Goal: Participate in discussion: Engage in conversation with other users on a specific topic

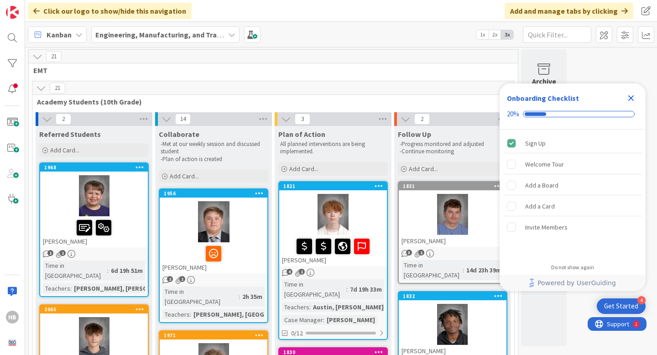
click at [632, 97] on icon "Close Checklist" at bounding box center [630, 98] width 11 height 11
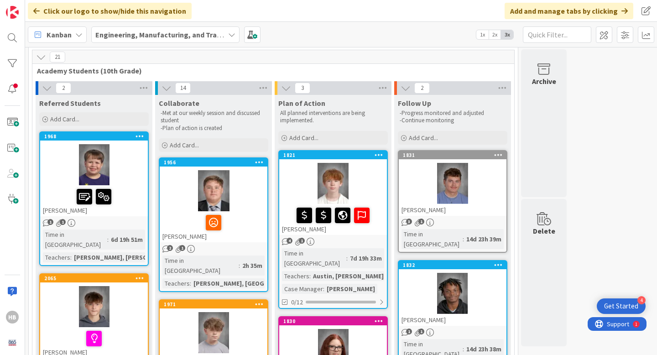
scroll to position [35, 0]
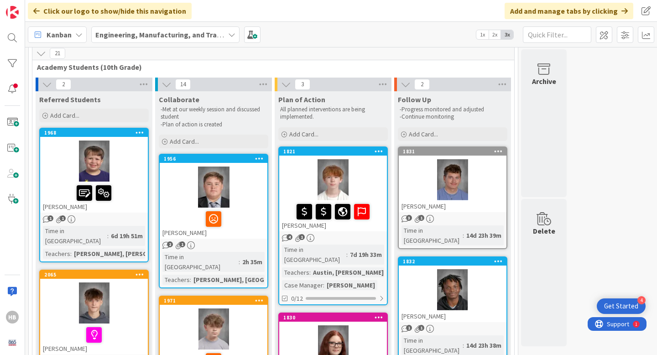
click at [339, 118] on p "All planned interventions are being implemented." at bounding box center [333, 113] width 106 height 15
click at [357, 81] on div "3" at bounding box center [332, 85] width 117 height 14
click at [289, 171] on div at bounding box center [333, 179] width 108 height 41
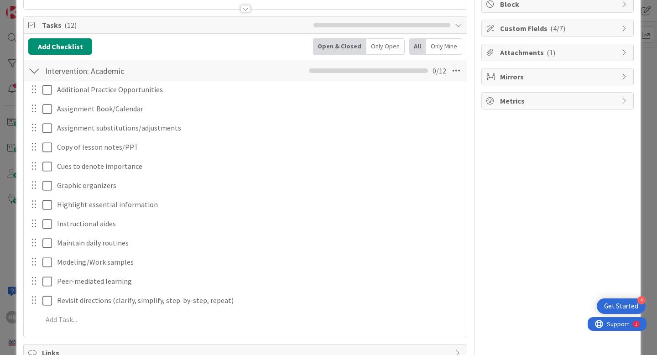
scroll to position [193, 0]
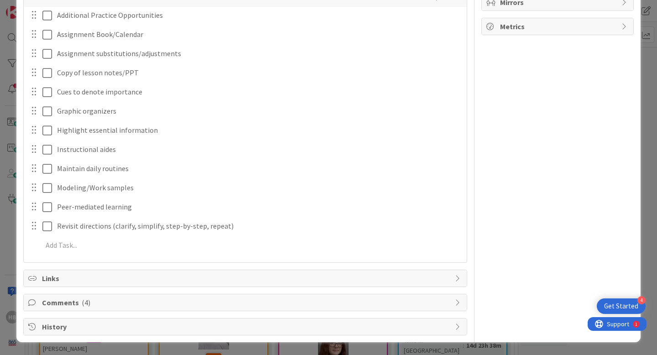
click at [57, 306] on span "Comments ( 4 )" at bounding box center [246, 302] width 408 height 11
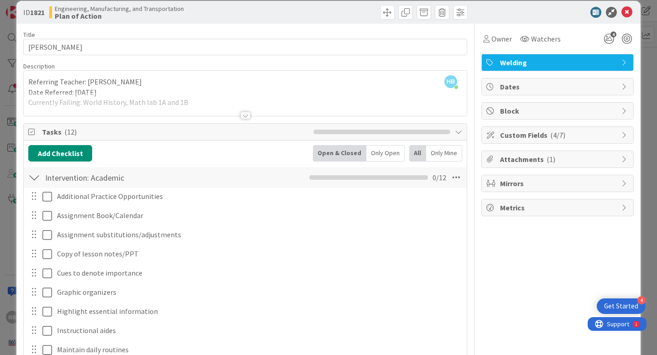
scroll to position [0, 0]
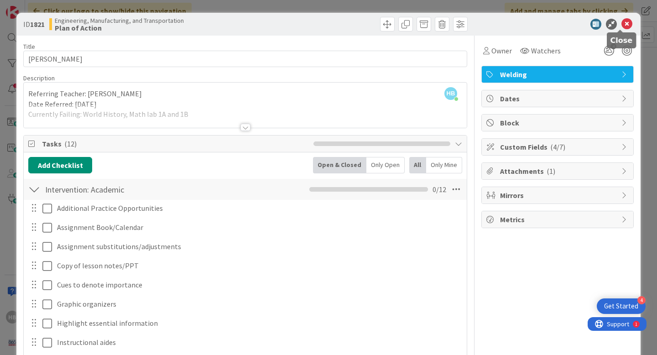
click at [621, 25] on icon at bounding box center [626, 24] width 11 height 11
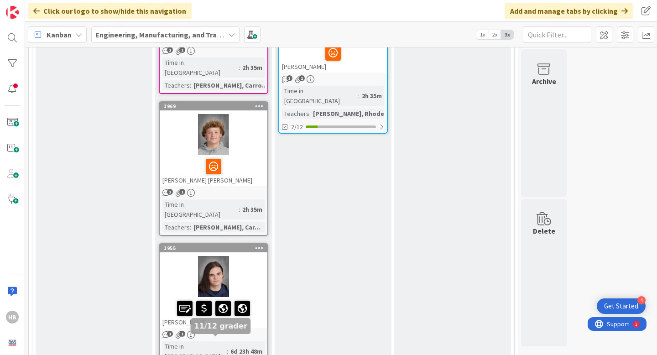
scroll to position [498, 0]
